Goal: Task Accomplishment & Management: Manage account settings

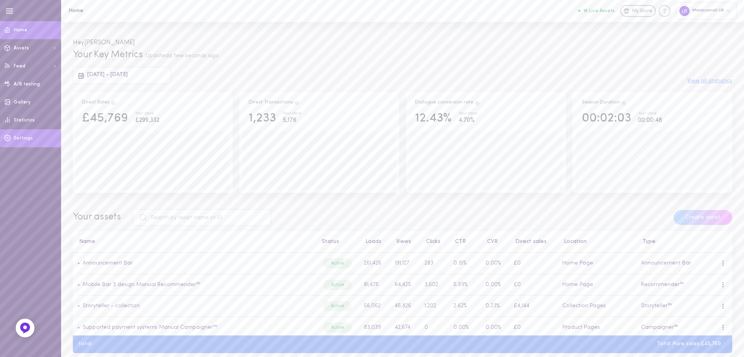
click at [36, 136] on link "Settings" at bounding box center [30, 138] width 61 height 18
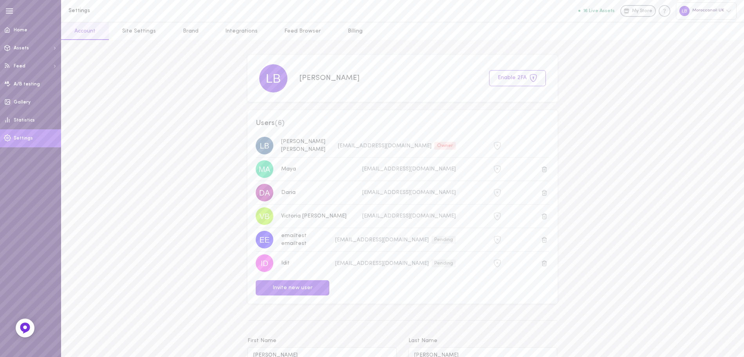
click at [304, 146] on span "[PERSON_NAME]" at bounding box center [303, 146] width 44 height 14
click at [311, 140] on div "[PERSON_NAME] [EMAIL_ADDRESS][DOMAIN_NAME] Owner" at bounding box center [402, 146] width 301 height 18
click at [349, 33] on link "Billing" at bounding box center [355, 31] width 42 height 18
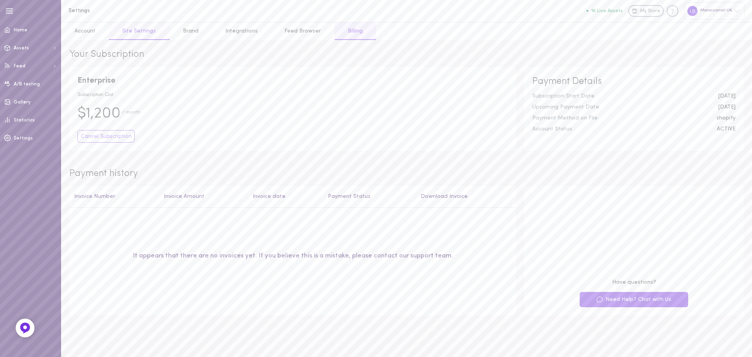
click at [143, 32] on link "Site Settings" at bounding box center [139, 31] width 60 height 18
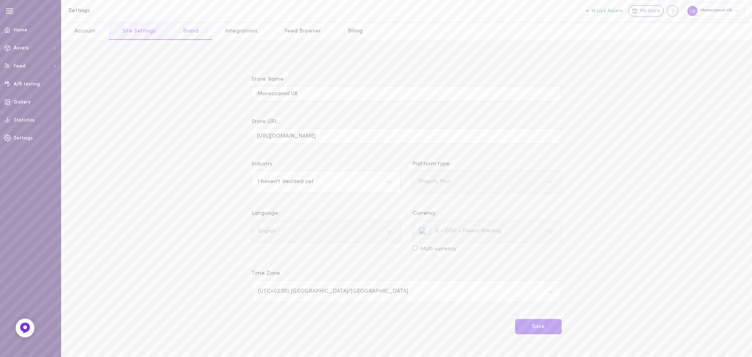
click at [195, 31] on link "Brand" at bounding box center [191, 31] width 42 height 18
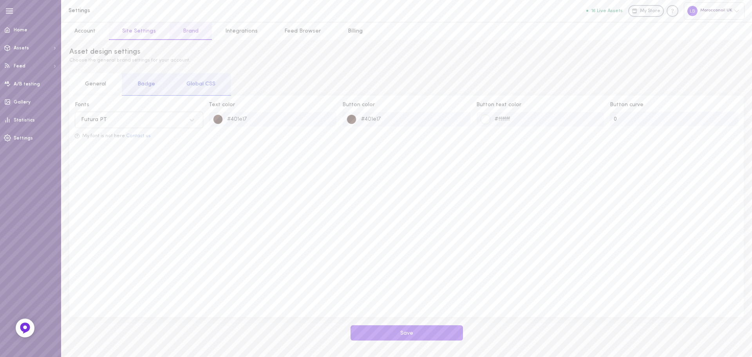
click at [137, 33] on link "Site Settings" at bounding box center [139, 31] width 60 height 18
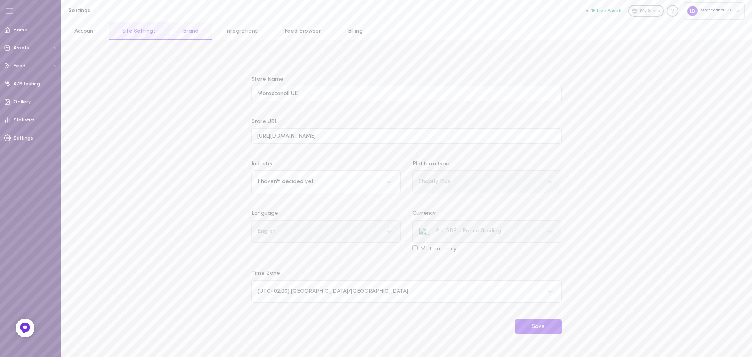
click at [182, 31] on link "Brand" at bounding box center [191, 31] width 42 height 18
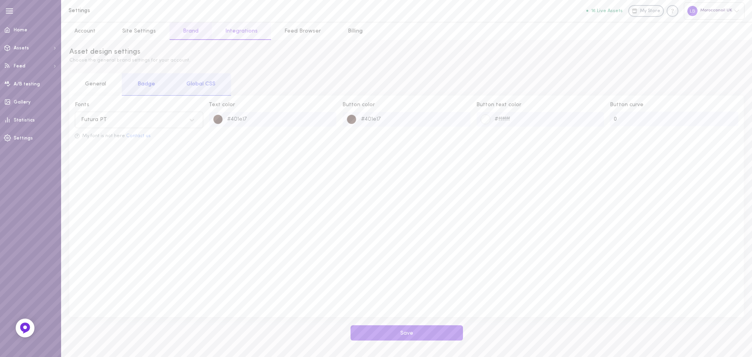
click at [239, 31] on link "Integrations" at bounding box center [241, 31] width 59 height 18
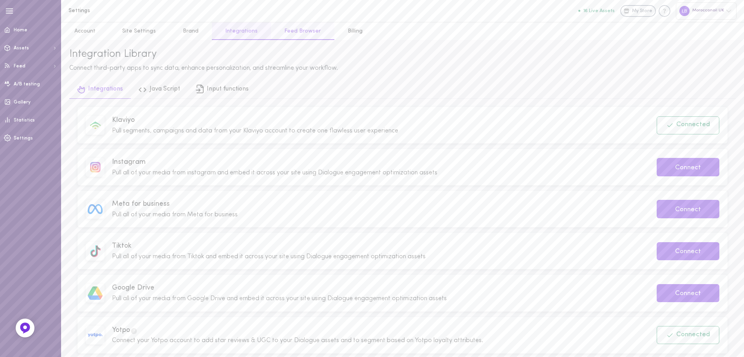
click at [301, 34] on link "Feed Browser" at bounding box center [302, 31] width 63 height 18
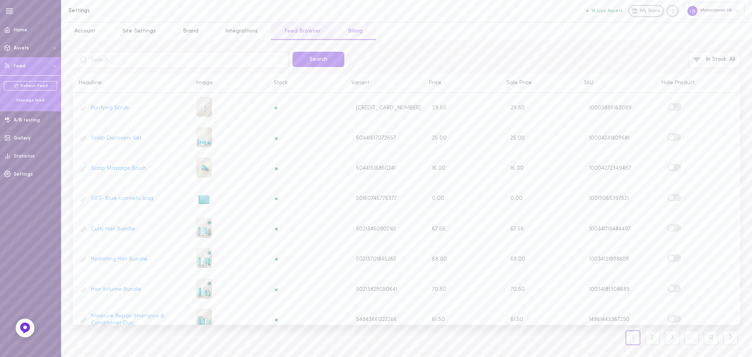
click at [347, 35] on link "Billing" at bounding box center [355, 31] width 42 height 18
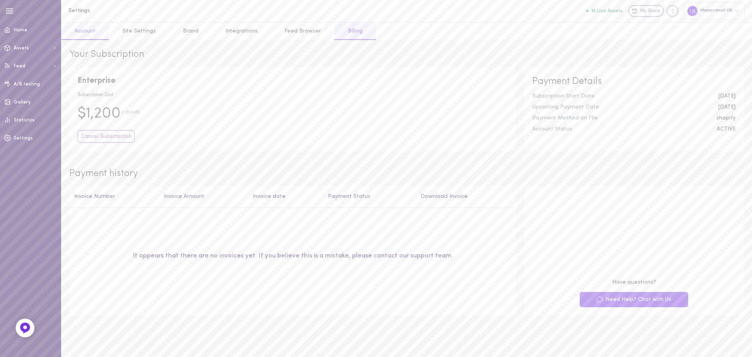
click at [88, 30] on link "Account" at bounding box center [85, 31] width 48 height 18
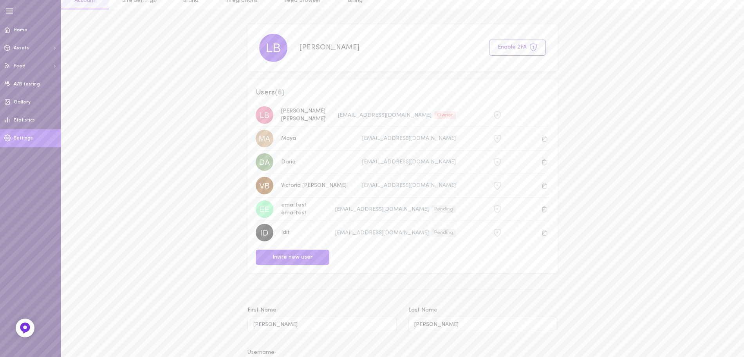
scroll to position [78, 0]
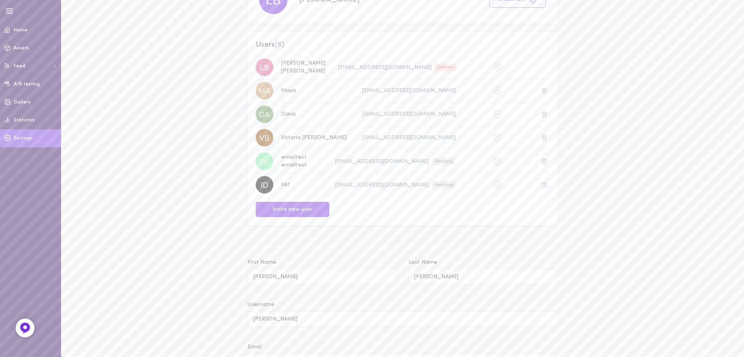
click at [540, 184] on button at bounding box center [544, 185] width 10 height 10
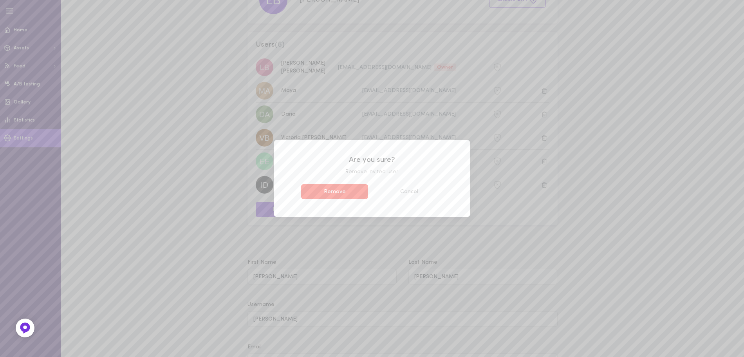
click at [326, 193] on button "Remove" at bounding box center [334, 191] width 67 height 15
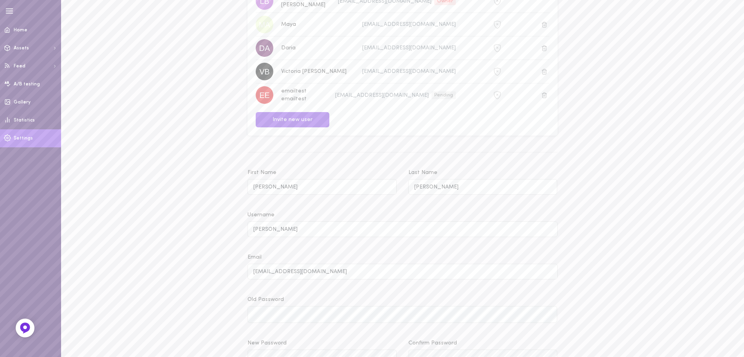
scroll to position [157, 0]
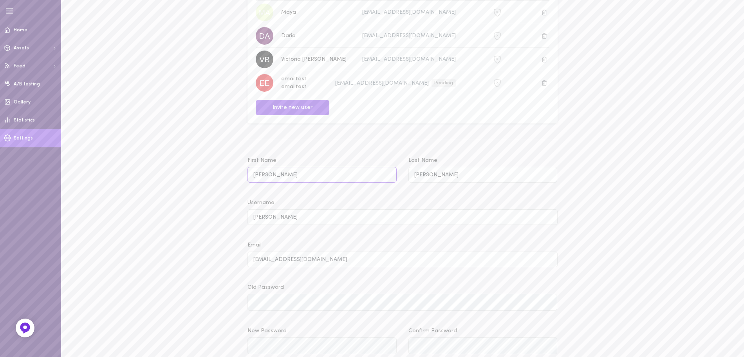
drag, startPoint x: 275, startPoint y: 174, endPoint x: 230, endPoint y: 170, distance: 44.8
click at [230, 170] on div "Settings 16 Live Assets My Store Moroccanoil [GEOGRAPHIC_DATA] Account Site Set…" at bounding box center [402, 223] width 683 height 761
type input "Idit"
drag, startPoint x: 445, startPoint y: 170, endPoint x: 377, endPoint y: 164, distance: 68.8
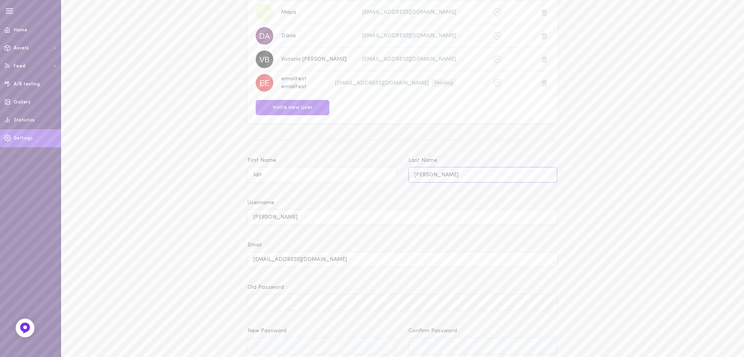
type input "[PERSON_NAME]"
drag, startPoint x: 289, startPoint y: 175, endPoint x: 217, endPoint y: 166, distance: 73.3
click at [217, 166] on div "Settings 16 Live Assets My Store Moroccanoil [GEOGRAPHIC_DATA] Account Site Set…" at bounding box center [402, 223] width 683 height 761
click at [271, 218] on input "[PERSON_NAME]" at bounding box center [403, 216] width 310 height 15
drag, startPoint x: 310, startPoint y: 218, endPoint x: 201, endPoint y: 208, distance: 109.8
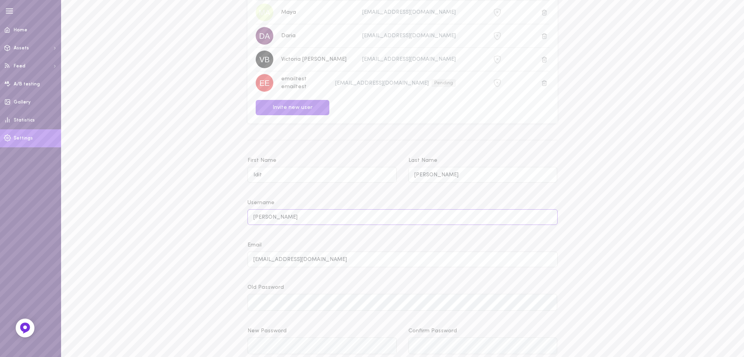
click at [201, 208] on div "Settings 16 Live Assets My Store Moroccanoil [GEOGRAPHIC_DATA] Account Site Set…" at bounding box center [402, 223] width 683 height 761
paste input "Idit"
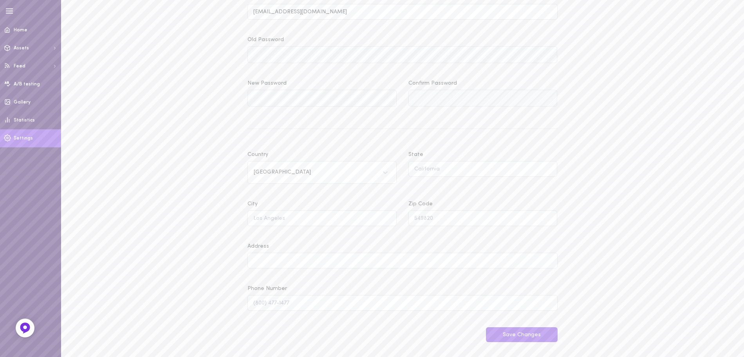
scroll to position [411, 0]
type input "[PERSON_NAME]"
click at [539, 337] on button "Save Changes" at bounding box center [522, 334] width 72 height 15
click at [21, 113] on link "Statistics" at bounding box center [30, 120] width 61 height 18
